Goal: Task Accomplishment & Management: Manage account settings

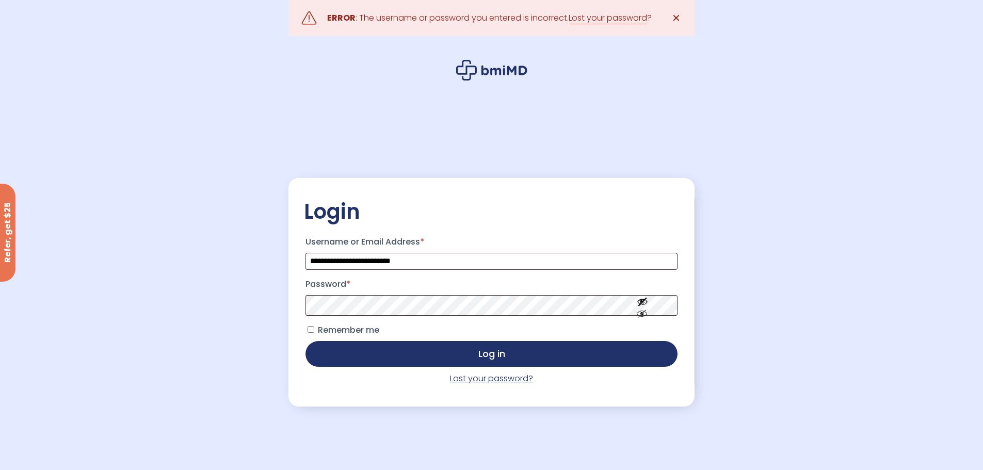
click at [491, 386] on p "Lost your password?" at bounding box center [491, 379] width 375 height 14
click at [492, 382] on link "Lost your password?" at bounding box center [491, 379] width 83 height 12
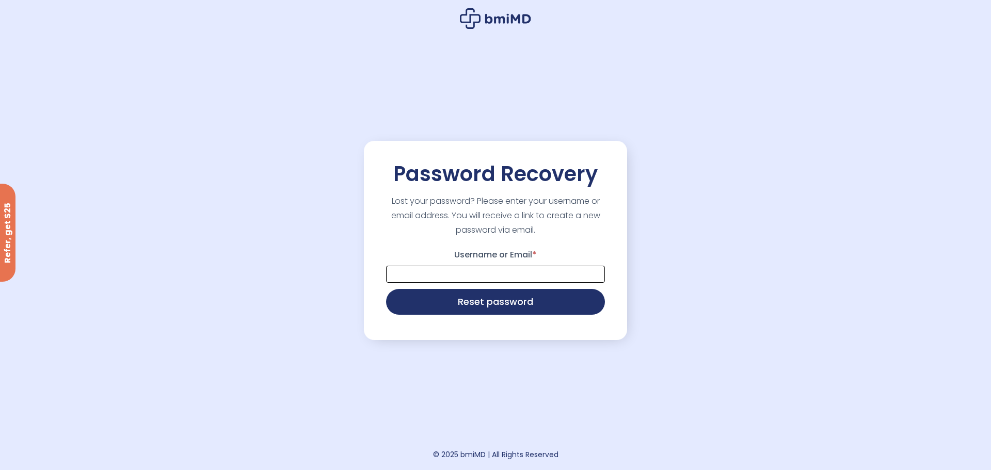
click at [423, 276] on input "Username or Email *" at bounding box center [495, 274] width 219 height 17
type input "**********"
click at [386, 289] on button "Reset password" at bounding box center [495, 302] width 219 height 26
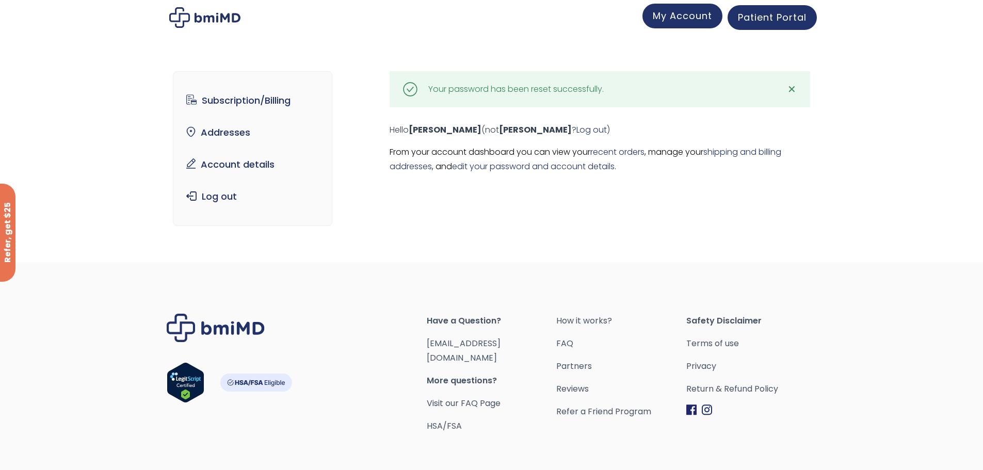
click at [660, 9] on span "My Account" at bounding box center [682, 15] width 59 height 13
